Goal: Information Seeking & Learning: Learn about a topic

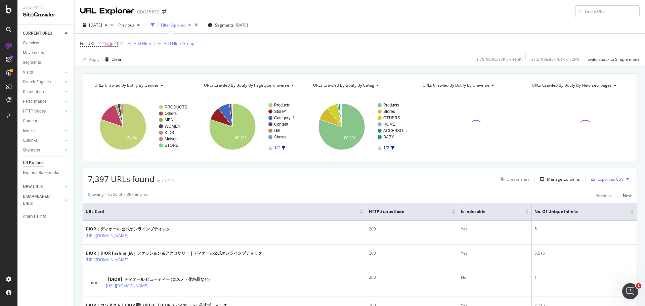
click at [634, 10] on input at bounding box center [607, 11] width 65 height 12
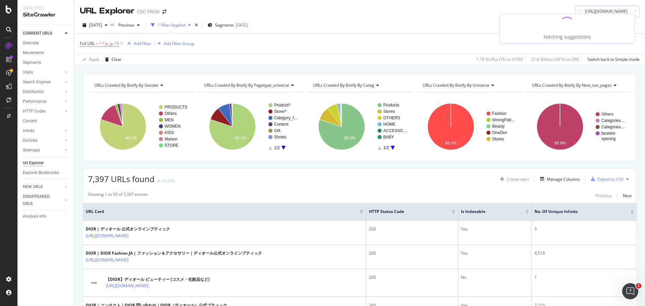
type input "[URL][DOMAIN_NAME]"
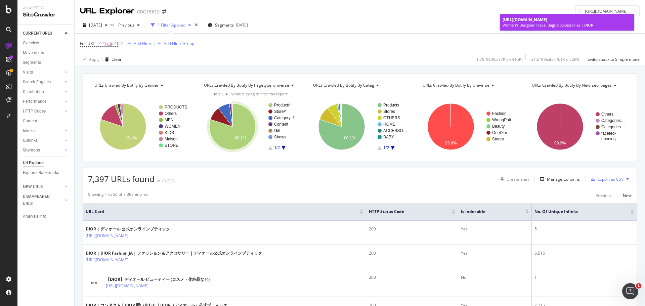
scroll to position [0, 0]
click at [523, 19] on span "[URL][DOMAIN_NAME]" at bounding box center [525, 20] width 45 height 6
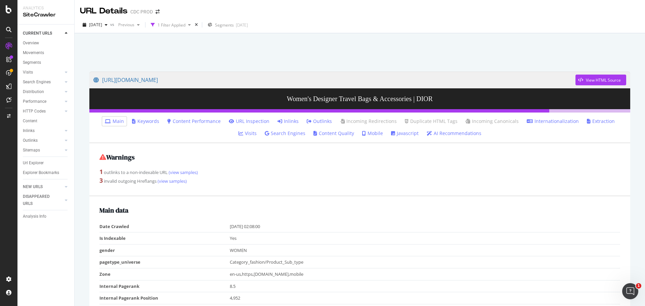
click at [278, 120] on icon at bounding box center [280, 121] width 5 height 5
